Goal: Complete application form: Complete application form

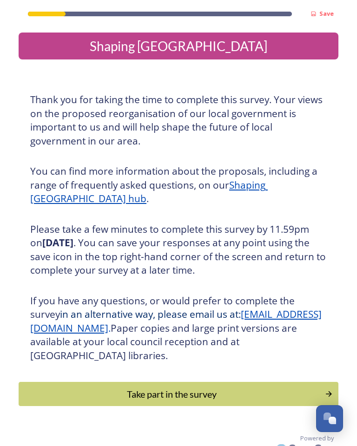
click at [160, 387] on div "Take part in the survey" at bounding box center [172, 394] width 296 height 14
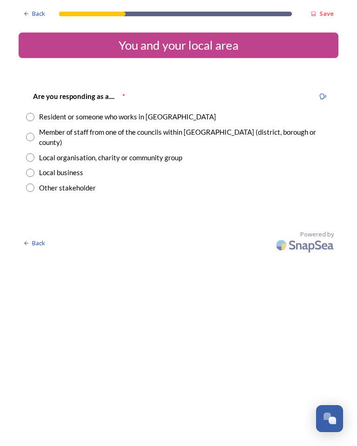
click at [32, 116] on input "radio" at bounding box center [30, 117] width 8 height 8
radio input "true"
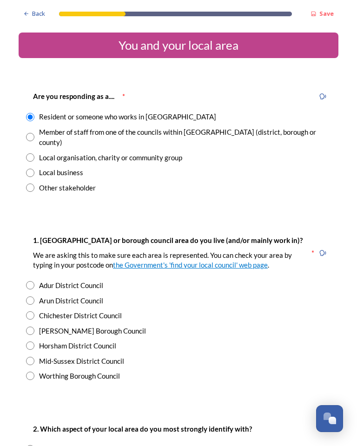
click at [30, 372] on input "radio" at bounding box center [30, 376] width 8 height 8
radio input "true"
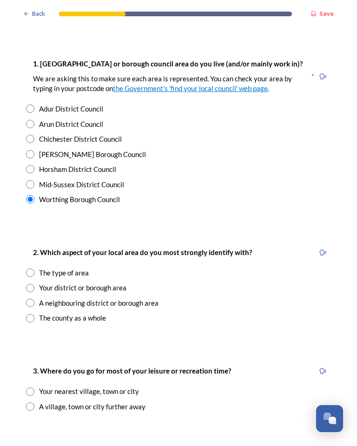
scroll to position [231, 0]
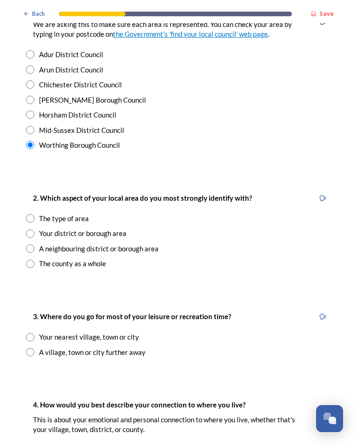
click at [32, 229] on input "radio" at bounding box center [30, 233] width 8 height 8
radio input "true"
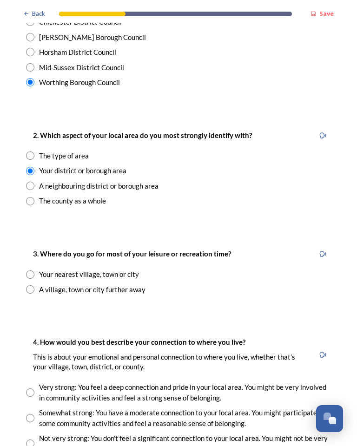
scroll to position [294, 0]
click at [29, 281] on div "3. Where do you go for most of your leisure or recreation time? Your nearest vi…" at bounding box center [179, 270] width 320 height 65
click at [32, 285] on input "radio" at bounding box center [30, 289] width 8 height 8
radio input "true"
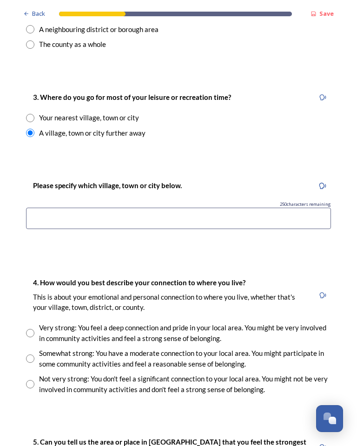
scroll to position [452, 0]
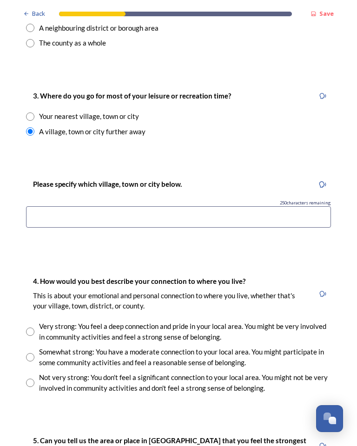
click at [46, 206] on input at bounding box center [178, 216] width 305 height 21
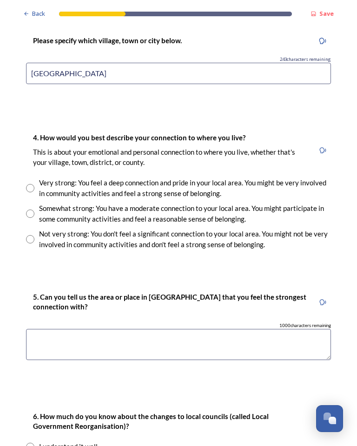
scroll to position [596, 0]
type input "[GEOGRAPHIC_DATA]"
click at [33, 209] on input "radio" at bounding box center [30, 213] width 8 height 8
radio input "true"
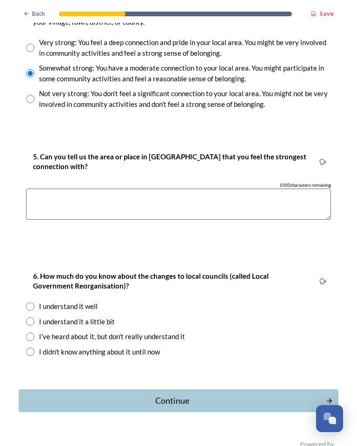
scroll to position [735, 0]
click at [46, 189] on textarea at bounding box center [178, 204] width 305 height 31
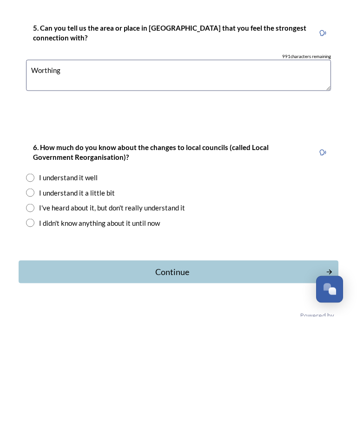
type textarea "Worthing"
click at [31, 333] on input "radio" at bounding box center [30, 337] width 8 height 8
radio input "true"
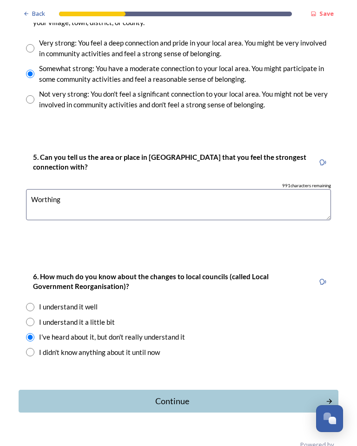
click at [172, 395] on div "Continue" at bounding box center [172, 401] width 297 height 13
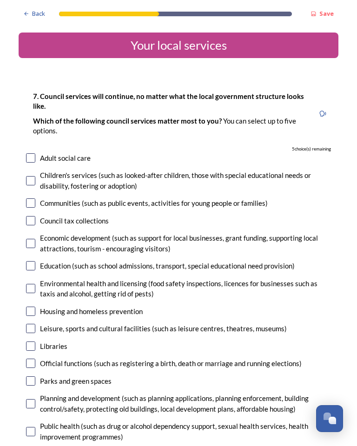
click at [36, 153] on div "Adult social care" at bounding box center [178, 158] width 305 height 11
checkbox input "true"
click at [29, 222] on input "checkbox" at bounding box center [30, 220] width 9 height 9
checkbox input "true"
click at [31, 243] on input "checkbox" at bounding box center [30, 243] width 9 height 9
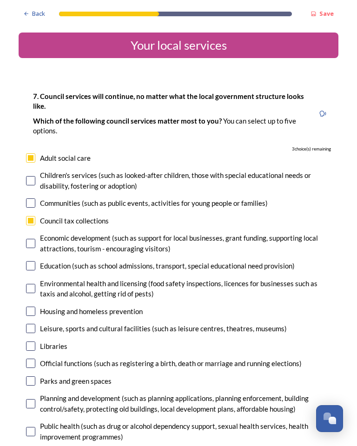
checkbox input "true"
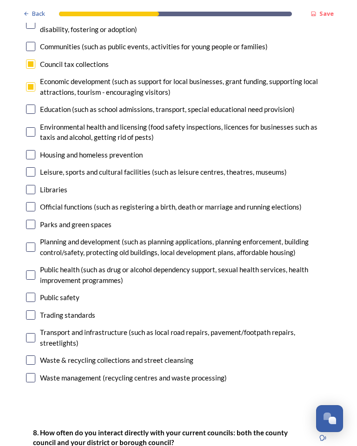
scroll to position [157, 0]
click at [32, 244] on input "checkbox" at bounding box center [30, 246] width 9 height 9
checkbox input "true"
click at [34, 293] on input "checkbox" at bounding box center [30, 296] width 9 height 9
checkbox input "true"
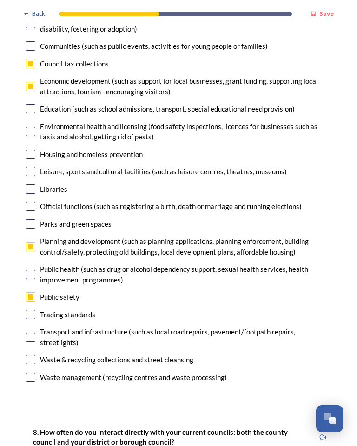
click at [34, 333] on input "checkbox" at bounding box center [30, 337] width 9 height 9
checkbox input "false"
click at [255, 274] on div "Public health (such as drug or alcohol dependency support, sexual health servic…" at bounding box center [185, 274] width 291 height 21
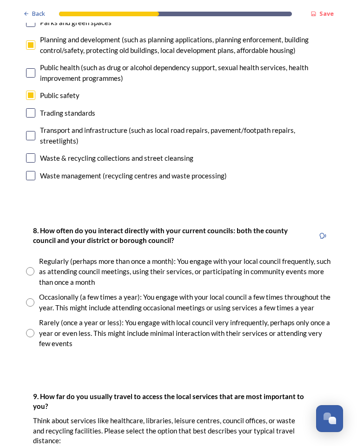
scroll to position [359, 0]
click at [31, 329] on input "radio" at bounding box center [30, 333] width 8 height 8
radio input "true"
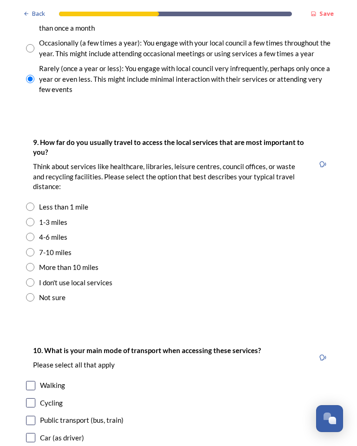
scroll to position [613, 0]
click at [30, 218] on input "radio" at bounding box center [30, 222] width 8 height 8
radio input "true"
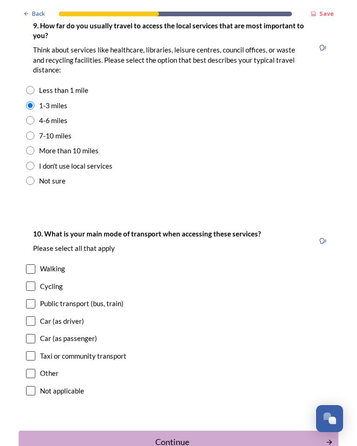
scroll to position [731, 0]
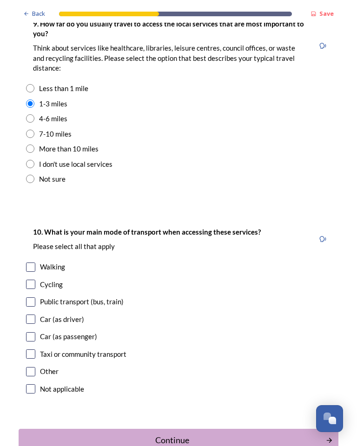
click at [33, 314] on input "checkbox" at bounding box center [30, 318] width 9 height 9
checkbox input "true"
click at [172, 434] on div "Continue" at bounding box center [172, 440] width 297 height 13
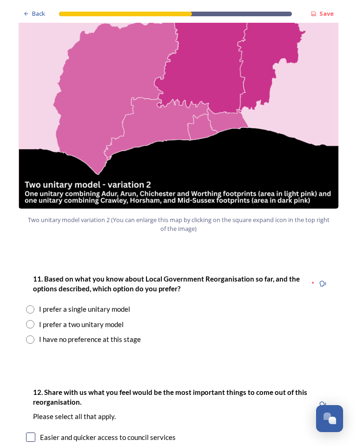
scroll to position [1016, 0]
click at [33, 304] on div "I prefer a single unitary model" at bounding box center [178, 309] width 305 height 11
radio input "true"
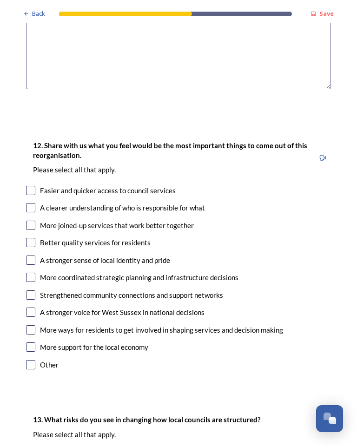
scroll to position [1464, 0]
click at [31, 185] on input "checkbox" at bounding box center [30, 189] width 9 height 9
checkbox input "true"
click at [33, 220] on input "checkbox" at bounding box center [30, 224] width 9 height 9
checkbox input "true"
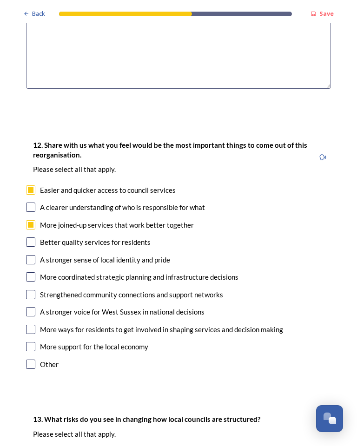
click at [27, 203] on input "checkbox" at bounding box center [30, 207] width 9 height 9
checkbox input "true"
click at [31, 272] on input "checkbox" at bounding box center [30, 276] width 9 height 9
checkbox input "true"
click at [30, 307] on input "checkbox" at bounding box center [30, 311] width 9 height 9
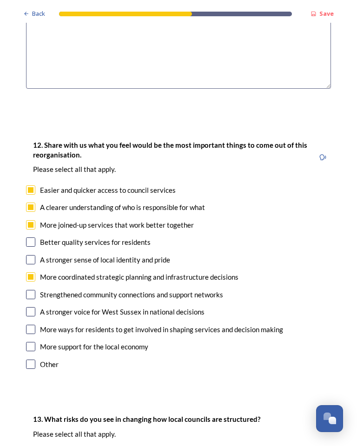
checkbox input "true"
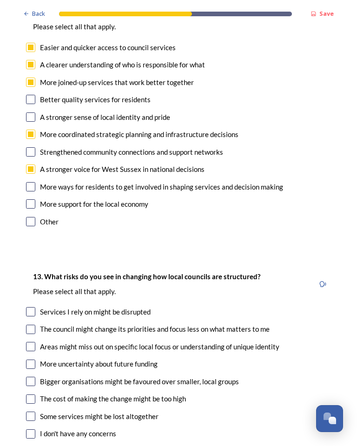
scroll to position [1617, 0]
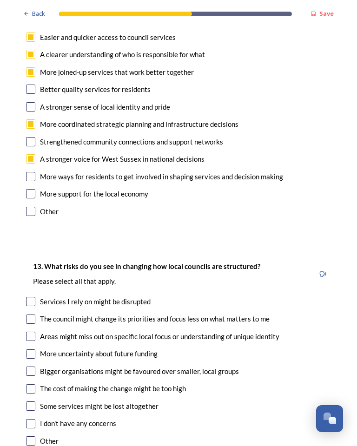
click at [31, 314] on input "checkbox" at bounding box center [30, 318] width 9 height 9
checkbox input "true"
click at [32, 332] on input "checkbox" at bounding box center [30, 336] width 9 height 9
checkbox input "true"
click at [33, 349] on input "checkbox" at bounding box center [30, 353] width 9 height 9
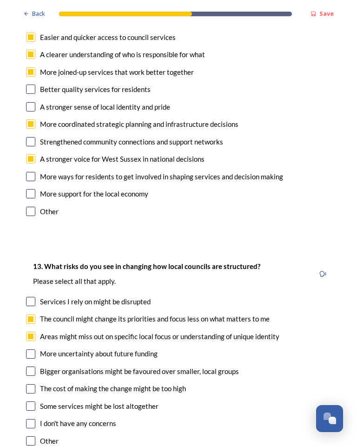
checkbox input "true"
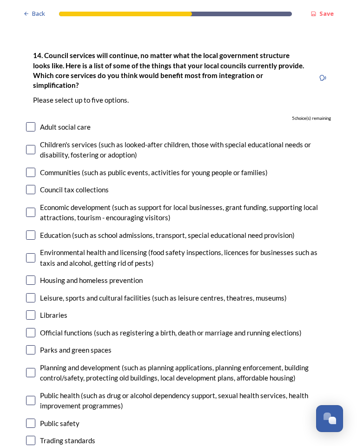
scroll to position [2058, 0]
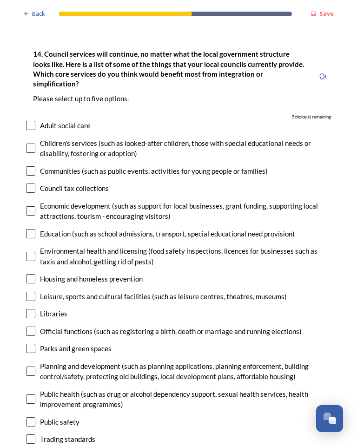
click at [29, 121] on input "checkbox" at bounding box center [30, 125] width 9 height 9
checkbox input "true"
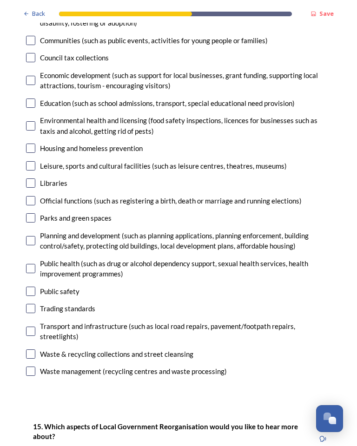
scroll to position [2189, 0]
click at [33, 349] on input "checkbox" at bounding box center [30, 353] width 9 height 9
checkbox input "true"
click at [37, 230] on div "Planning and development (such as planning applications, planning enforcement, …" at bounding box center [178, 240] width 305 height 21
checkbox input "true"
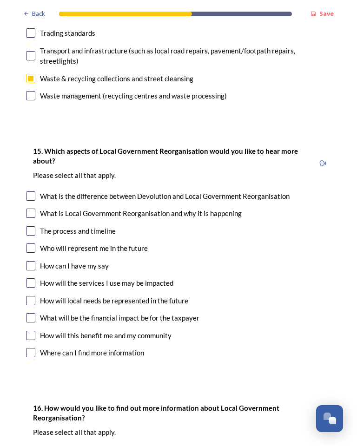
scroll to position [2464, 0]
click at [31, 226] on input "checkbox" at bounding box center [30, 230] width 9 height 9
checkbox input "true"
click at [30, 243] on input "checkbox" at bounding box center [30, 247] width 9 height 9
checkbox input "true"
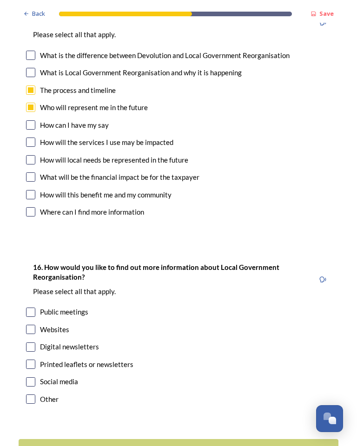
scroll to position [2603, 0]
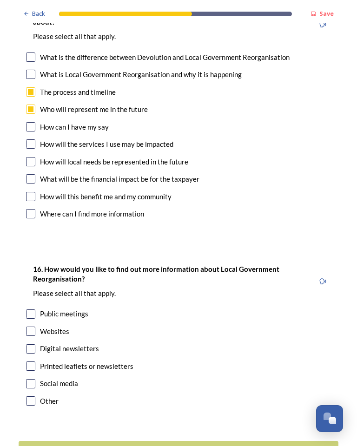
click at [30, 327] on input "checkbox" at bounding box center [30, 331] width 9 height 9
checkbox input "true"
click at [167, 445] on div "Continue" at bounding box center [172, 452] width 297 height 13
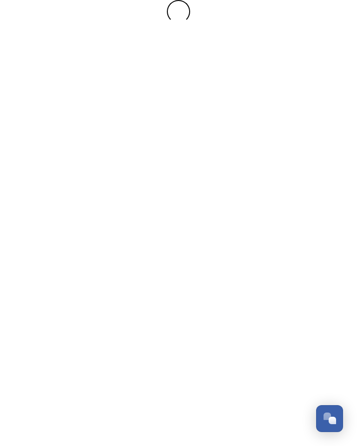
scroll to position [0, 0]
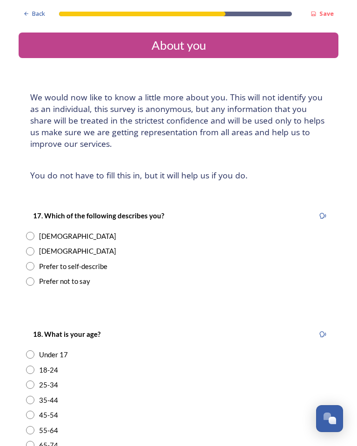
click at [29, 249] on input "radio" at bounding box center [30, 251] width 8 height 8
radio input "true"
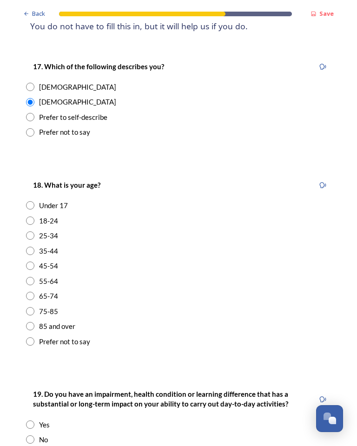
scroll to position [149, 0]
click at [28, 292] on input "radio" at bounding box center [30, 296] width 8 height 8
radio input "true"
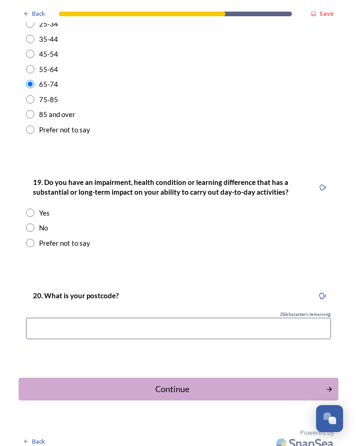
scroll to position [360, 0]
click at [31, 225] on input "radio" at bounding box center [30, 228] width 8 height 8
radio input "true"
click at [56, 320] on input at bounding box center [178, 328] width 305 height 21
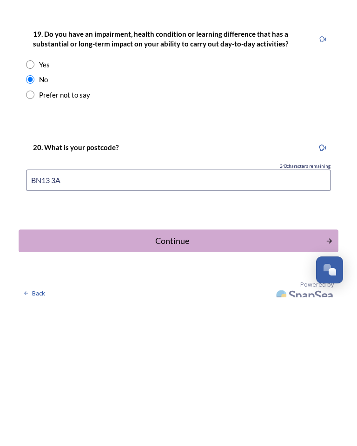
type input "BN13 3AJ"
click at [172, 383] on div "Continue" at bounding box center [172, 389] width 297 height 13
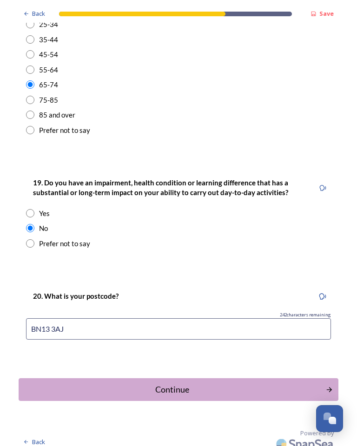
scroll to position [0, 0]
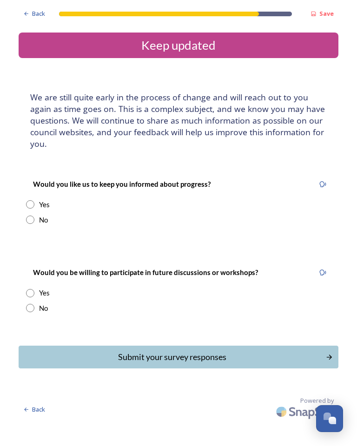
click at [33, 201] on input "radio" at bounding box center [30, 204] width 8 height 8
radio input "true"
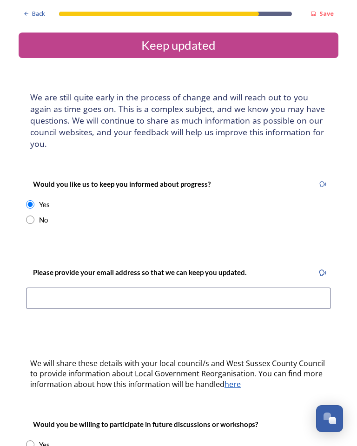
click at [42, 295] on input at bounding box center [178, 298] width 305 height 21
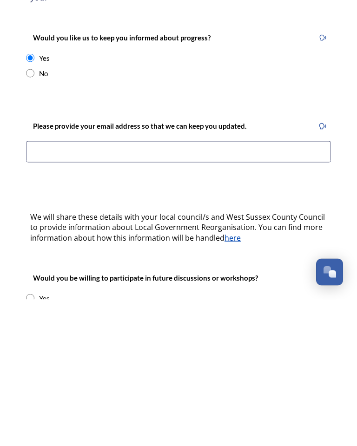
type input "[EMAIL_ADDRESS][DOMAIN_NAME]"
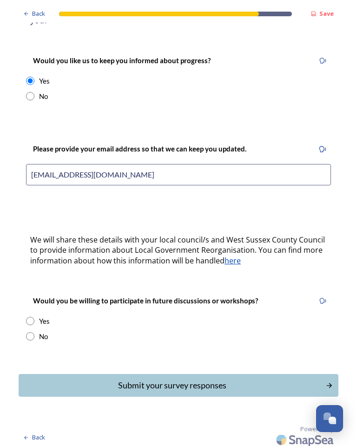
scroll to position [123, 0]
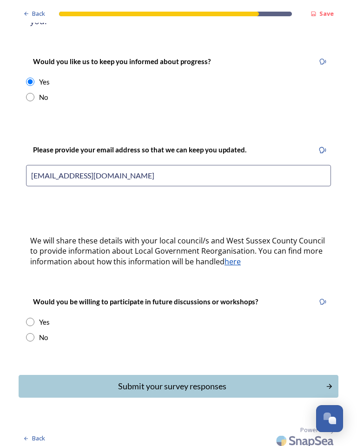
click at [30, 318] on input "radio" at bounding box center [30, 322] width 8 height 8
radio input "true"
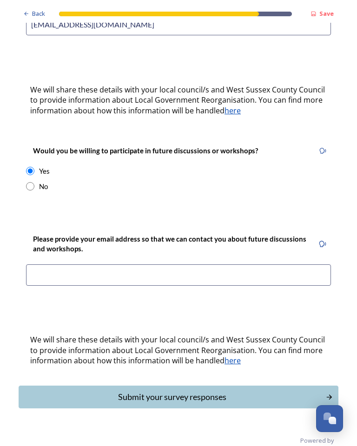
scroll to position [274, 0]
click at [123, 268] on input at bounding box center [178, 274] width 305 height 21
type input "[EMAIL_ADDRESS][DOMAIN_NAME]"
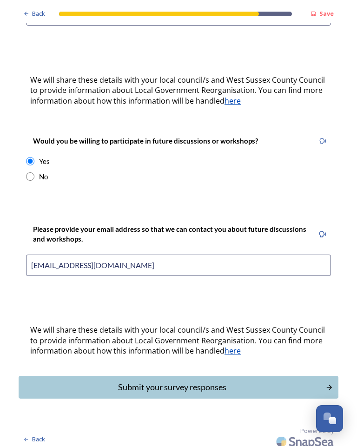
scroll to position [282, 0]
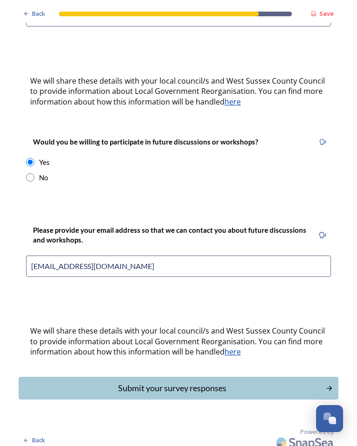
click at [168, 382] on div "Submit your survey responses" at bounding box center [172, 388] width 297 height 13
